Goal: Task Accomplishment & Management: Manage account settings

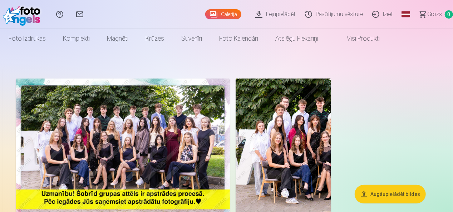
click at [388, 13] on link "Iziet" at bounding box center [383, 14] width 30 height 29
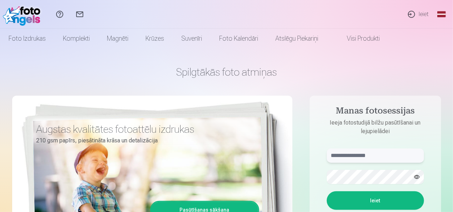
click at [358, 151] on input "text" at bounding box center [374, 156] width 97 height 14
type input "**********"
click at [326, 191] on button "Ieiet" at bounding box center [374, 200] width 97 height 19
